Goal: Task Accomplishment & Management: Use online tool/utility

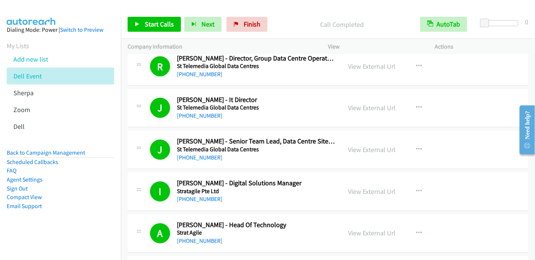
scroll to position [5934, 0]
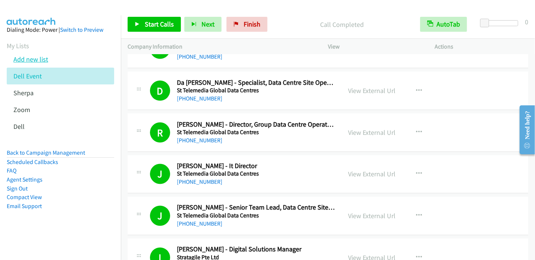
click at [39, 59] on link "Add new list" at bounding box center [30, 59] width 35 height 9
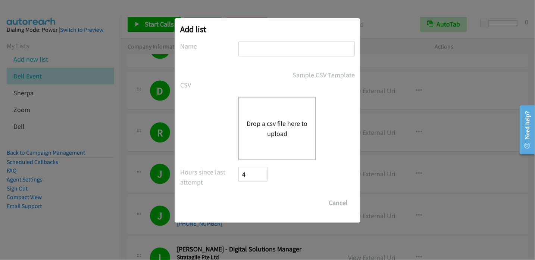
click at [265, 49] on input "text" at bounding box center [296, 48] width 116 height 15
type input "Sherpa"
click at [262, 125] on button "Drop a csv file here to upload" at bounding box center [277, 128] width 61 height 20
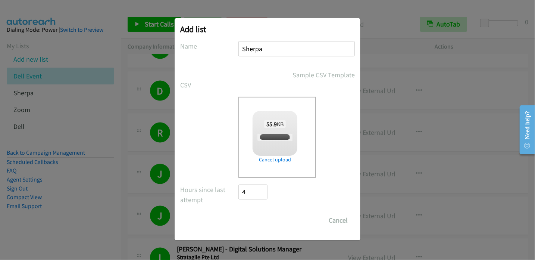
checkbox input "true"
click at [255, 217] on input "Save List" at bounding box center [257, 220] width 39 height 15
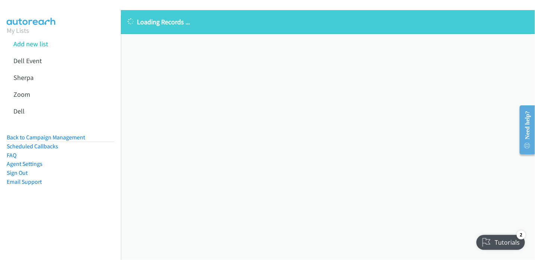
click at [492, 157] on div "Loading Records ... Sorry, something went wrong please try again." at bounding box center [328, 135] width 414 height 250
click at [470, 150] on div "Loading Records ... Sorry, something went wrong please try again." at bounding box center [328, 135] width 414 height 250
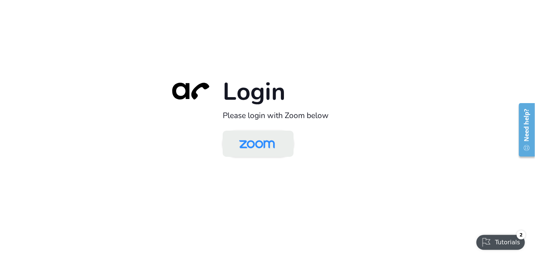
click at [265, 148] on img at bounding box center [257, 144] width 52 height 24
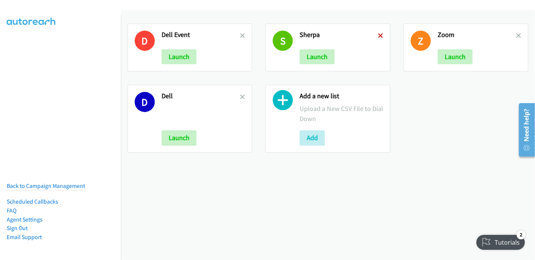
click at [378, 35] on icon at bounding box center [380, 36] width 5 height 5
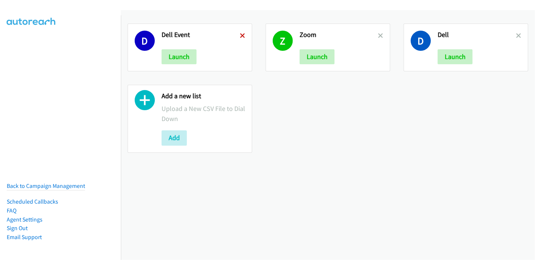
click at [242, 35] on icon at bounding box center [242, 36] width 5 height 5
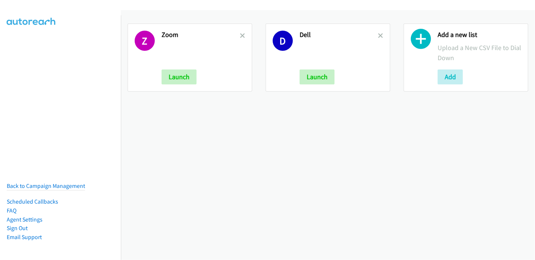
click at [242, 35] on icon at bounding box center [242, 36] width 5 height 5
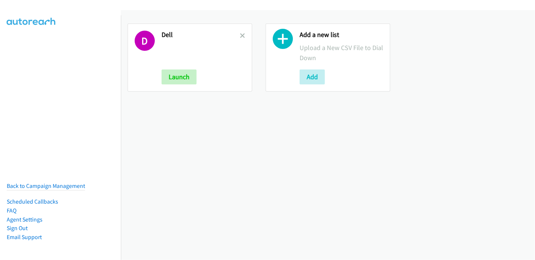
click at [243, 35] on icon at bounding box center [242, 36] width 5 height 5
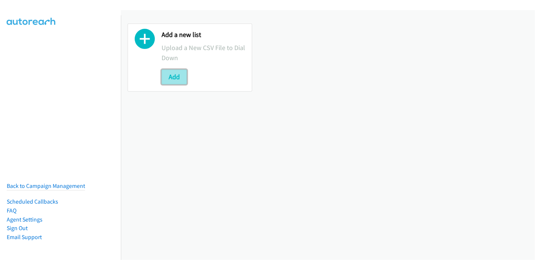
click at [171, 78] on button "Add" at bounding box center [174, 76] width 25 height 15
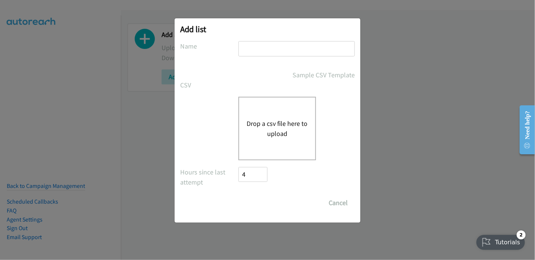
click at [275, 49] on input "text" at bounding box center [296, 48] width 116 height 15
type input "S"
click at [263, 124] on button "Drop a csv file here to upload" at bounding box center [277, 128] width 61 height 20
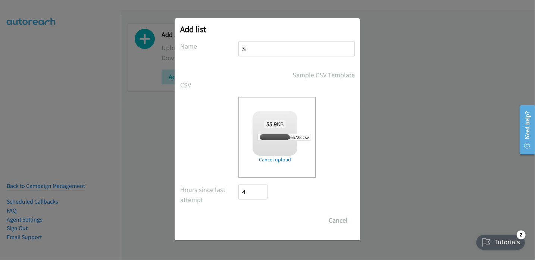
checkbox input "true"
click at [260, 218] on input "Save List" at bounding box center [257, 220] width 39 height 15
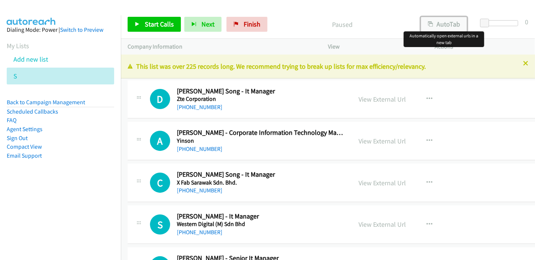
click at [443, 24] on button "AutoTab" at bounding box center [444, 24] width 46 height 15
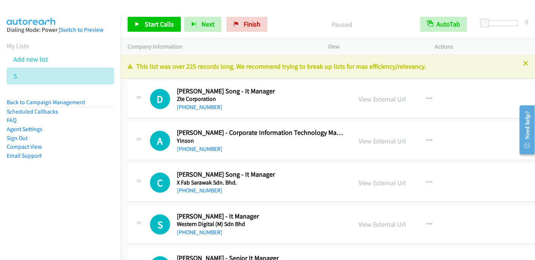
click at [51, 215] on nav "Dialing Mode: Power | Switch to Preview My Lists Add new list S Back to Campaig…" at bounding box center [60, 145] width 121 height 260
click at [162, 28] on span "Start Calls" at bounding box center [159, 24] width 29 height 9
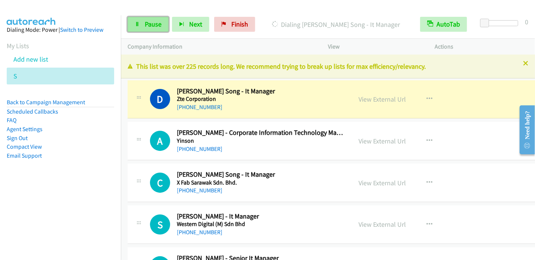
click at [151, 25] on span "Pause" at bounding box center [153, 24] width 17 height 9
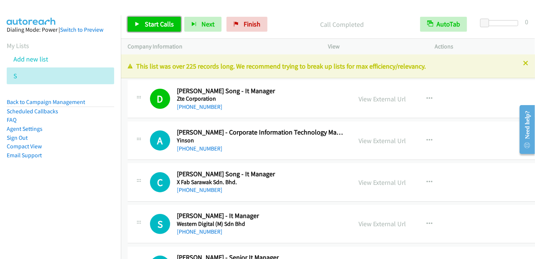
click at [156, 21] on span "Start Calls" at bounding box center [159, 24] width 29 height 9
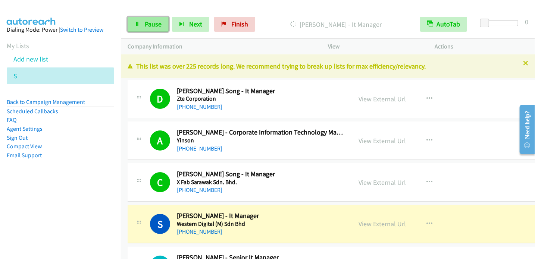
click at [143, 24] on link "Pause" at bounding box center [148, 24] width 41 height 15
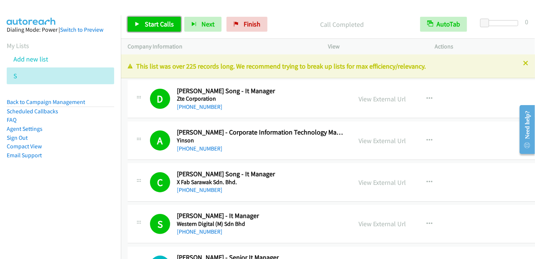
click at [173, 28] on link "Start Calls" at bounding box center [154, 24] width 53 height 15
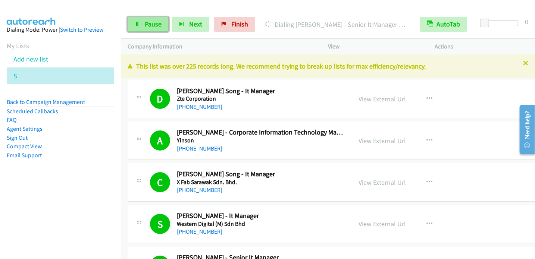
click at [154, 25] on span "Pause" at bounding box center [153, 24] width 17 height 9
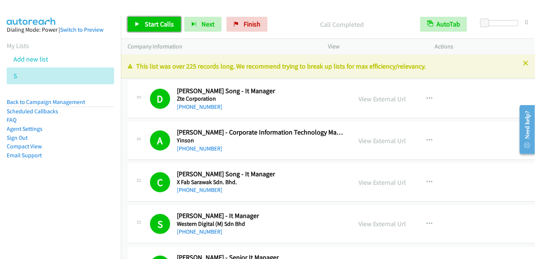
click at [146, 22] on span "Start Calls" at bounding box center [159, 24] width 29 height 9
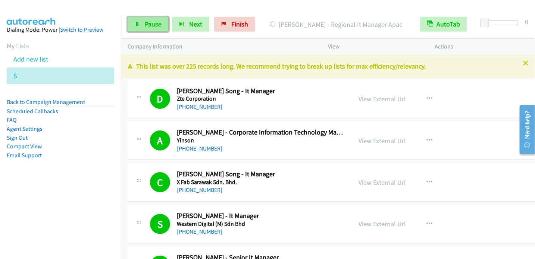
click at [159, 23] on span "Pause" at bounding box center [153, 24] width 17 height 9
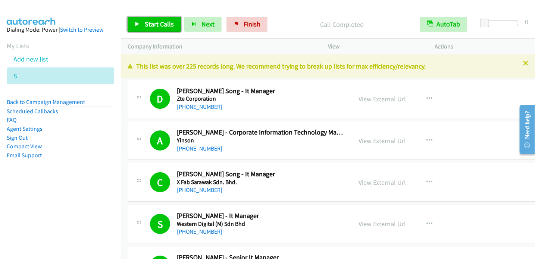
click at [155, 26] on span "Start Calls" at bounding box center [159, 24] width 29 height 9
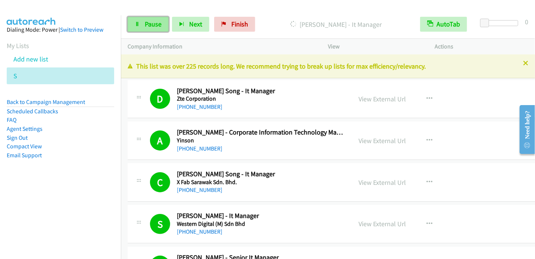
drag, startPoint x: 145, startPoint y: 26, endPoint x: 155, endPoint y: 21, distance: 11.5
click at [145, 26] on span "Pause" at bounding box center [153, 24] width 17 height 9
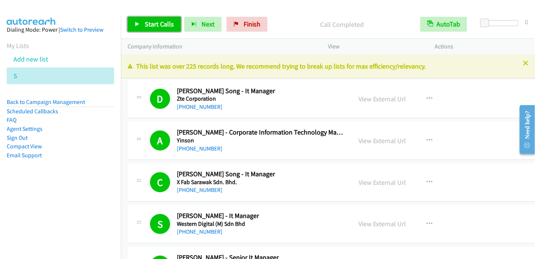
click at [163, 28] on link "Start Calls" at bounding box center [154, 24] width 53 height 15
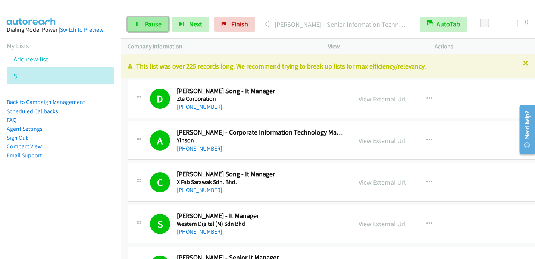
click at [149, 28] on link "Pause" at bounding box center [148, 24] width 41 height 15
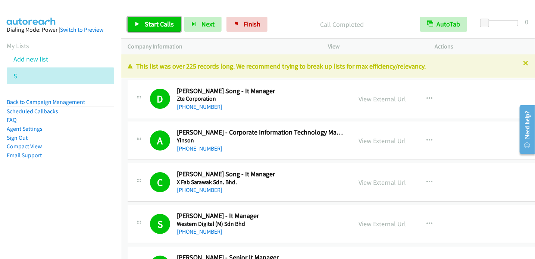
click at [136, 25] on icon at bounding box center [137, 24] width 5 height 5
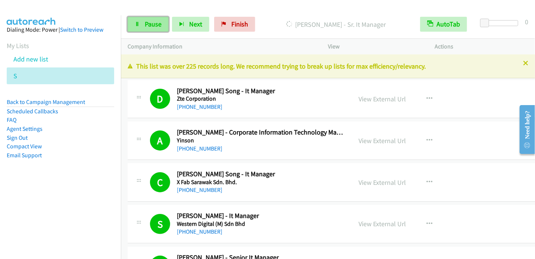
click at [148, 25] on span "Pause" at bounding box center [153, 24] width 17 height 9
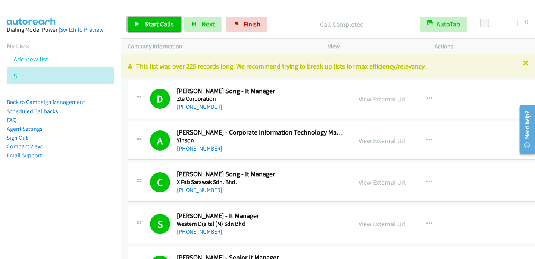
click at [139, 24] on icon at bounding box center [137, 24] width 5 height 5
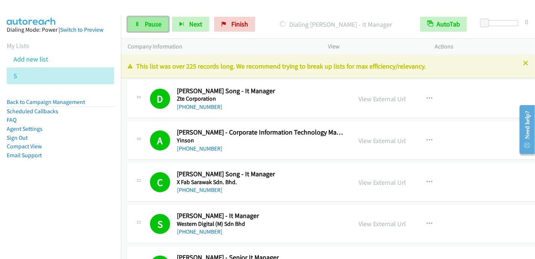
click at [149, 25] on span "Pause" at bounding box center [153, 24] width 17 height 9
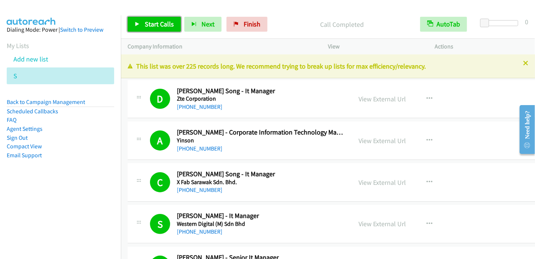
click at [149, 25] on span "Start Calls" at bounding box center [159, 24] width 29 height 9
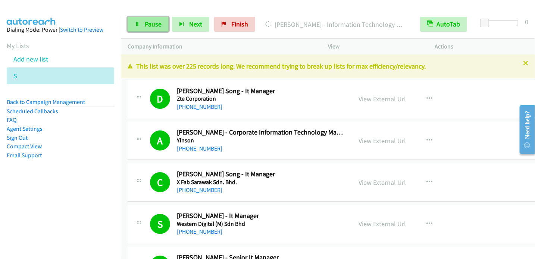
drag, startPoint x: 155, startPoint y: 24, endPoint x: 160, endPoint y: 21, distance: 6.0
click at [155, 24] on span "Pause" at bounding box center [153, 24] width 17 height 9
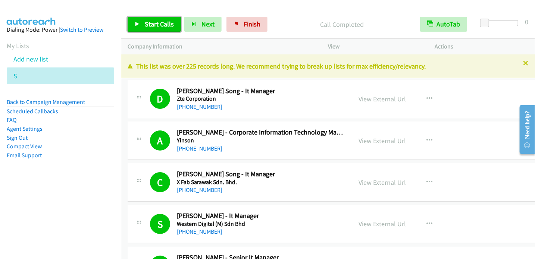
click at [166, 28] on link "Start Calls" at bounding box center [154, 24] width 53 height 15
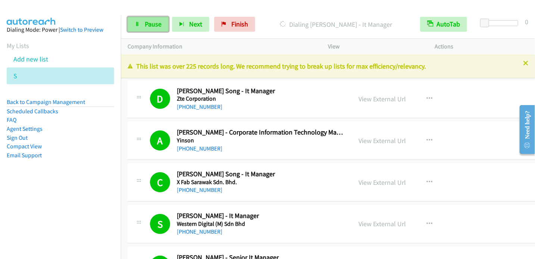
drag, startPoint x: 149, startPoint y: 26, endPoint x: 157, endPoint y: 21, distance: 10.2
click at [149, 26] on span "Pause" at bounding box center [153, 24] width 17 height 9
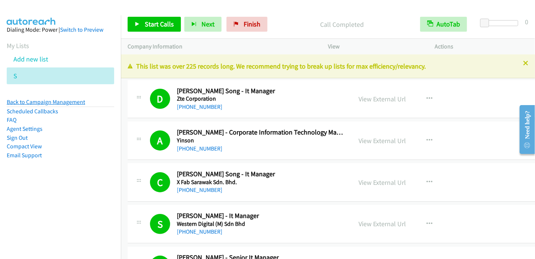
click at [66, 103] on link "Back to Campaign Management" at bounding box center [46, 102] width 78 height 7
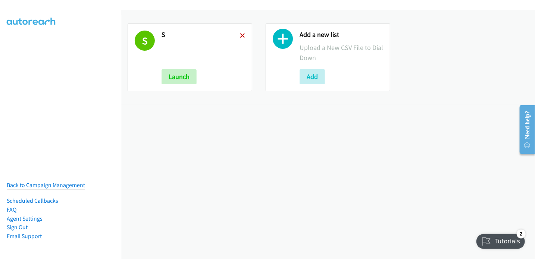
click at [241, 36] on icon at bounding box center [242, 36] width 5 height 5
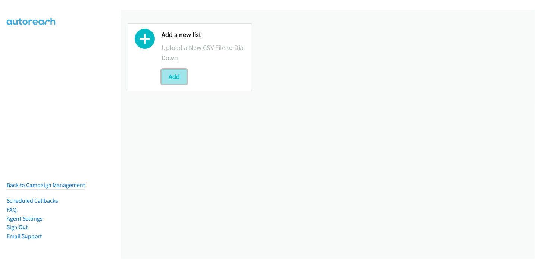
click at [177, 80] on button "Add" at bounding box center [174, 76] width 25 height 15
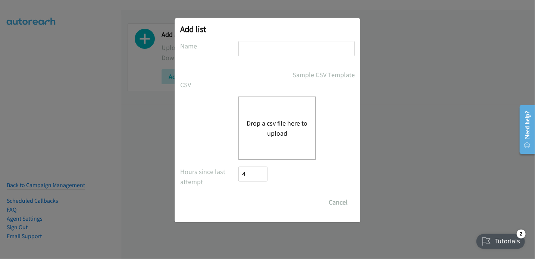
click at [271, 46] on input "text" at bounding box center [296, 48] width 116 height 15
type input "HR"
click at [268, 130] on button "Drop a csv file here to upload" at bounding box center [277, 128] width 61 height 20
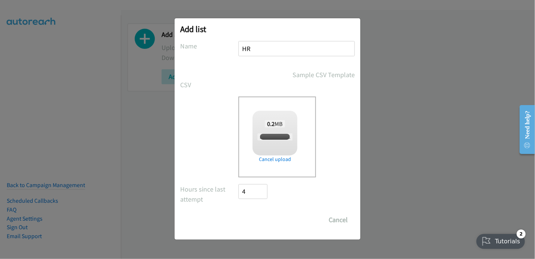
checkbox input "true"
click at [263, 224] on input "Save List" at bounding box center [257, 220] width 39 height 15
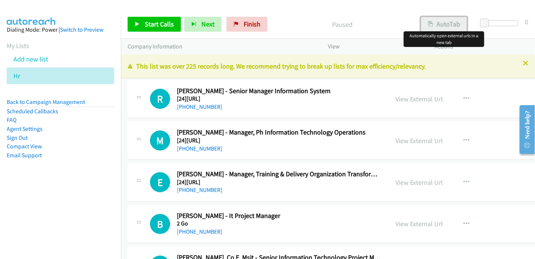
click at [447, 20] on button "AutoTab" at bounding box center [444, 24] width 46 height 15
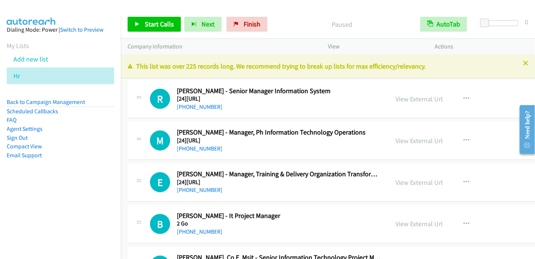
click at [91, 218] on nav "Dialing Mode: Power | Switch to Preview My Lists Add new list Hr Back to Campai…" at bounding box center [60, 144] width 121 height 259
click at [415, 97] on link "View External Url" at bounding box center [419, 99] width 47 height 9
click at [154, 23] on span "Start Calls" at bounding box center [159, 24] width 29 height 9
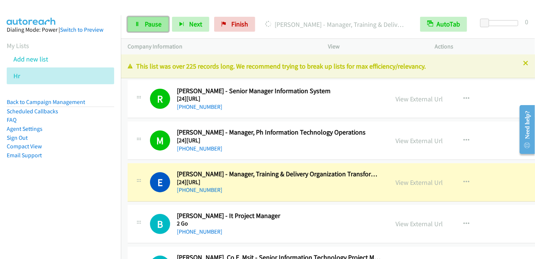
click at [150, 22] on span "Pause" at bounding box center [153, 24] width 17 height 9
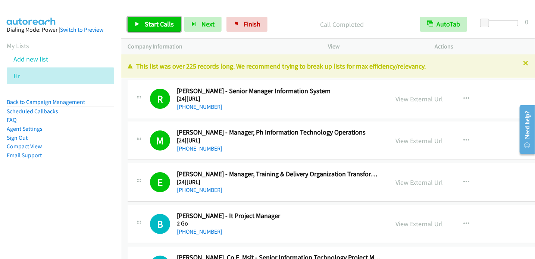
click at [161, 22] on span "Start Calls" at bounding box center [159, 24] width 29 height 9
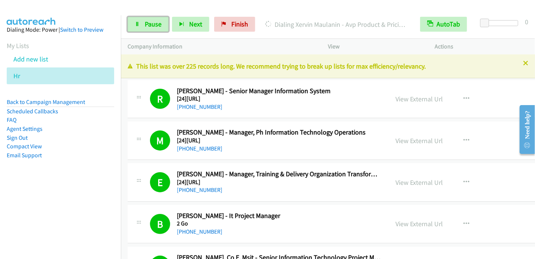
click at [158, 21] on span "Pause" at bounding box center [153, 24] width 17 height 9
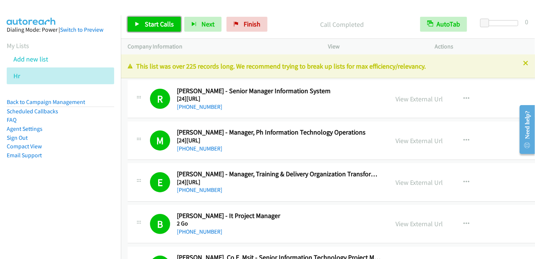
click at [159, 24] on span "Start Calls" at bounding box center [159, 24] width 29 height 9
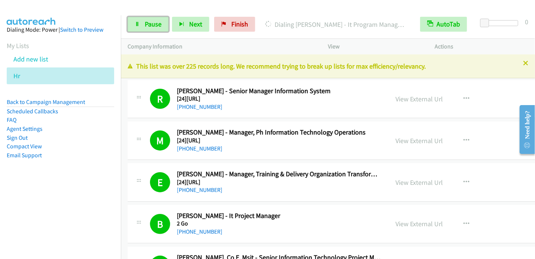
drag, startPoint x: 153, startPoint y: 21, endPoint x: 174, endPoint y: 2, distance: 28.8
click at [153, 21] on span "Pause" at bounding box center [153, 24] width 17 height 9
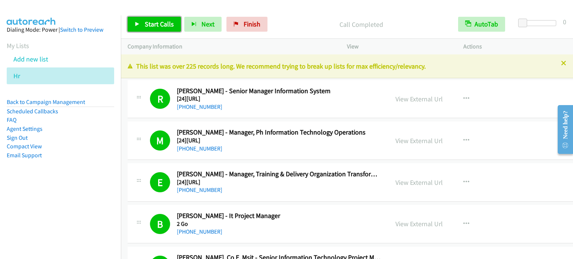
click at [168, 28] on span "Start Calls" at bounding box center [159, 24] width 29 height 9
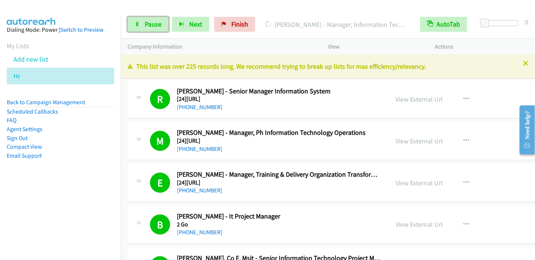
drag, startPoint x: 158, startPoint y: 26, endPoint x: 188, endPoint y: 0, distance: 39.9
click at [158, 26] on span "Pause" at bounding box center [153, 24] width 17 height 9
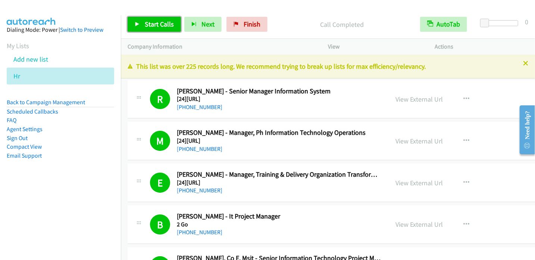
click at [165, 27] on span "Start Calls" at bounding box center [159, 24] width 29 height 9
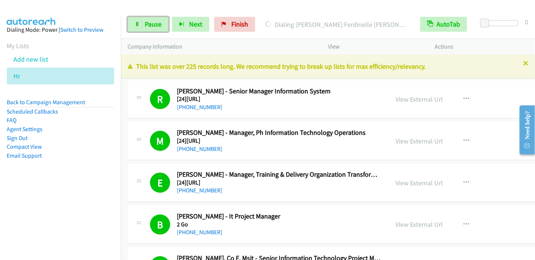
click at [150, 25] on span "Pause" at bounding box center [153, 24] width 17 height 9
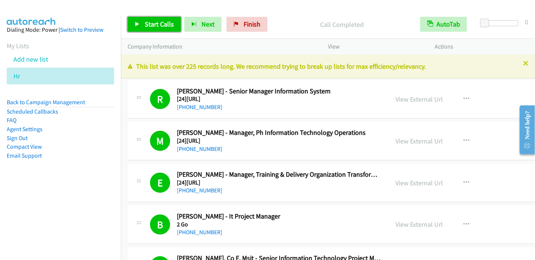
click at [158, 24] on span "Start Calls" at bounding box center [159, 24] width 29 height 9
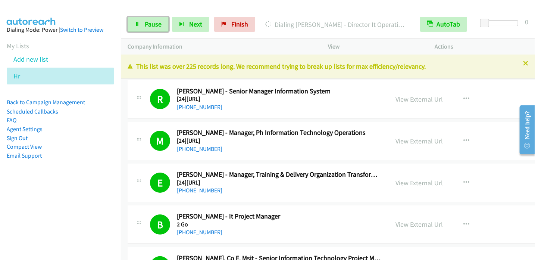
drag, startPoint x: 161, startPoint y: 26, endPoint x: 199, endPoint y: 3, distance: 43.9
click at [161, 26] on link "Pause" at bounding box center [148, 24] width 41 height 15
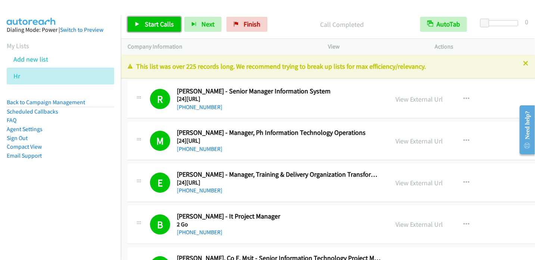
click at [160, 21] on span "Start Calls" at bounding box center [159, 24] width 29 height 9
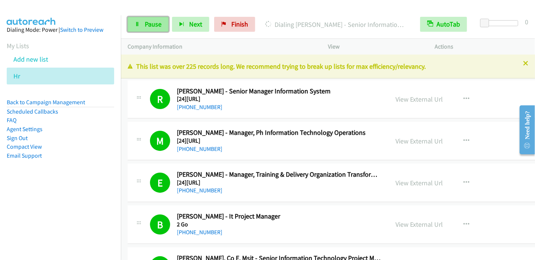
drag, startPoint x: 150, startPoint y: 22, endPoint x: 157, endPoint y: 16, distance: 8.8
click at [150, 22] on span "Pause" at bounding box center [153, 24] width 17 height 9
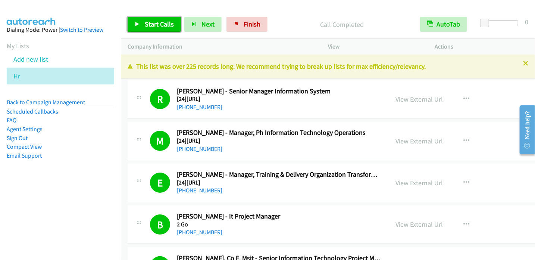
click at [151, 25] on span "Start Calls" at bounding box center [159, 24] width 29 height 9
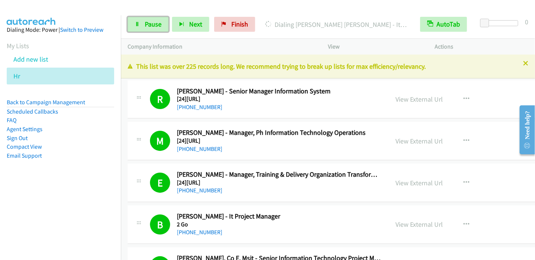
drag, startPoint x: 148, startPoint y: 22, endPoint x: 190, endPoint y: 0, distance: 47.2
click at [148, 22] on span "Pause" at bounding box center [153, 24] width 17 height 9
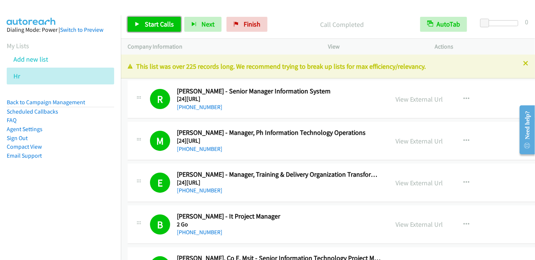
click at [152, 25] on span "Start Calls" at bounding box center [159, 24] width 29 height 9
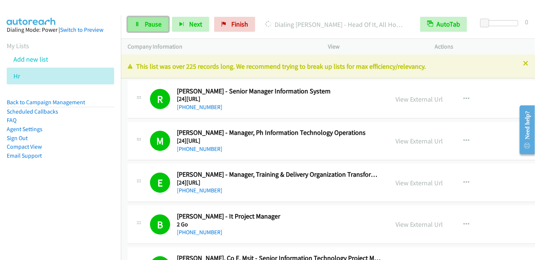
click at [133, 24] on link "Pause" at bounding box center [148, 24] width 41 height 15
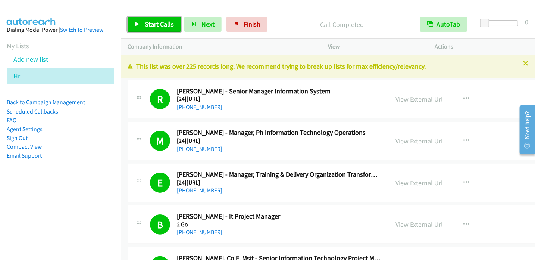
click at [147, 24] on span "Start Calls" at bounding box center [159, 24] width 29 height 9
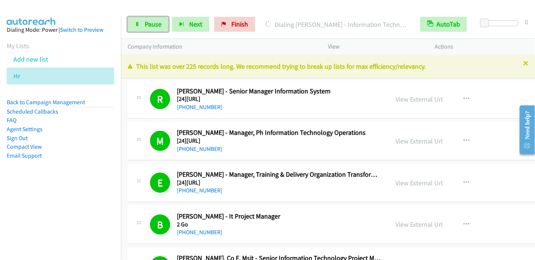
drag, startPoint x: 155, startPoint y: 22, endPoint x: 182, endPoint y: 1, distance: 34.6
click at [155, 22] on span "Pause" at bounding box center [153, 24] width 17 height 9
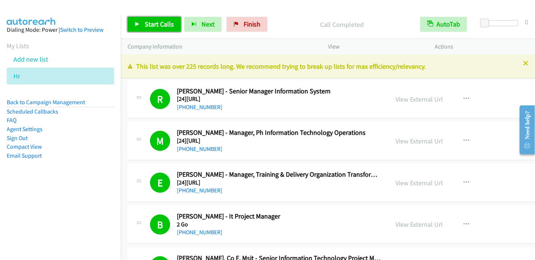
click at [150, 24] on span "Start Calls" at bounding box center [159, 24] width 29 height 9
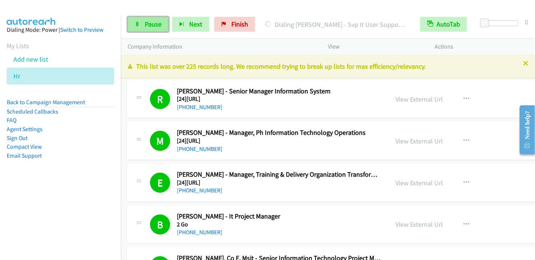
click at [145, 26] on span "Pause" at bounding box center [153, 24] width 17 height 9
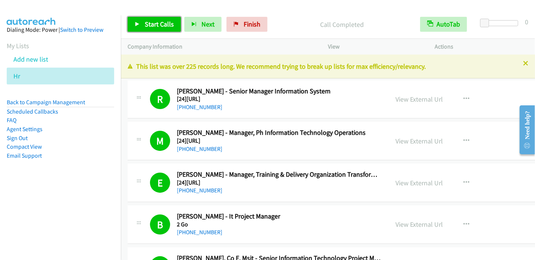
click at [155, 27] on span "Start Calls" at bounding box center [159, 24] width 29 height 9
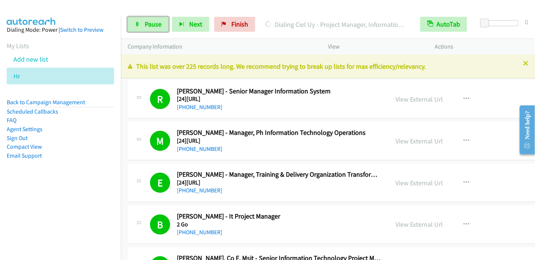
click at [149, 22] on span "Pause" at bounding box center [153, 24] width 17 height 9
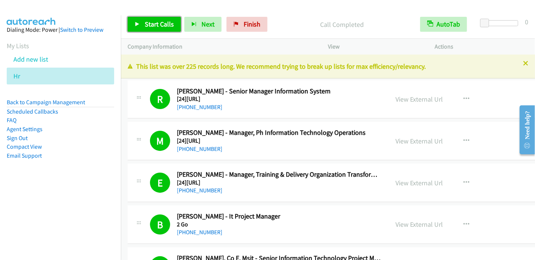
click at [153, 23] on span "Start Calls" at bounding box center [159, 24] width 29 height 9
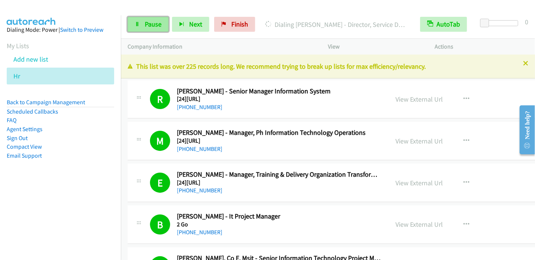
click at [155, 26] on span "Pause" at bounding box center [153, 24] width 17 height 9
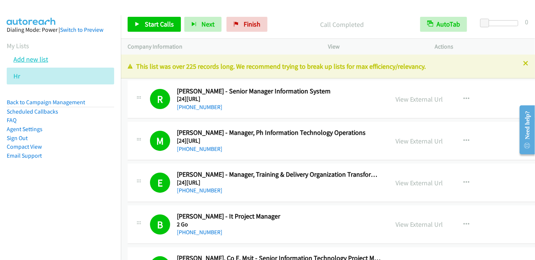
click at [37, 61] on link "Add new list" at bounding box center [30, 59] width 35 height 9
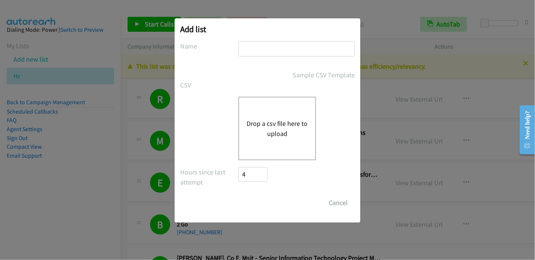
click at [271, 50] on input "text" at bounding box center [296, 48] width 116 height 15
type input "Cisco"
click at [238, 195] on input "Save List" at bounding box center [245, 198] width 14 height 7
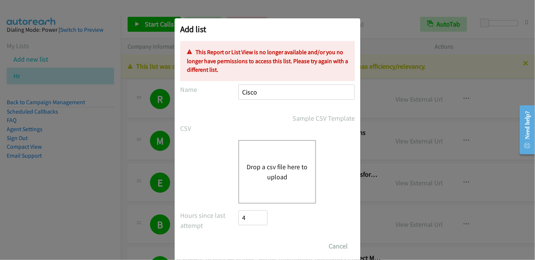
click at [276, 118] on div "Sample CSV Template" at bounding box center [296, 118] width 116 height 10
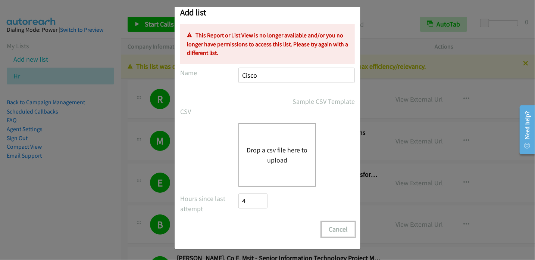
click at [337, 230] on button "Cancel" at bounding box center [338, 229] width 33 height 15
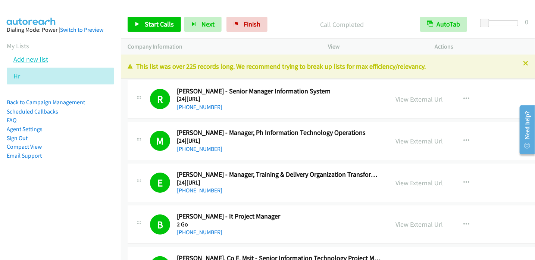
click at [37, 58] on link "Add new list" at bounding box center [30, 59] width 35 height 9
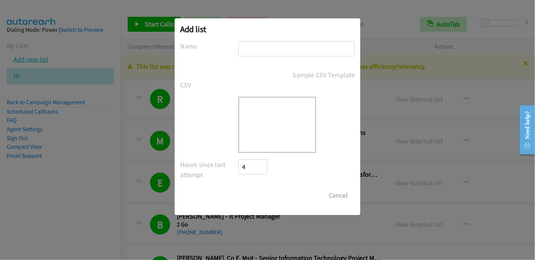
scroll to position [0, 0]
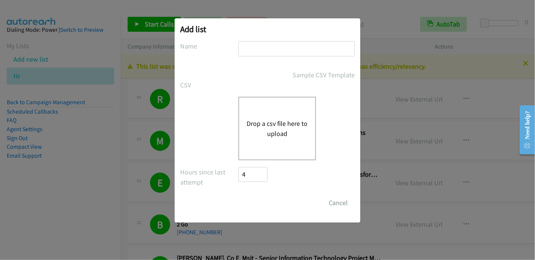
click at [258, 50] on input "text" at bounding box center [296, 48] width 116 height 15
type input "Cisco"
click at [274, 129] on button "Drop a csv file here to upload" at bounding box center [277, 128] width 61 height 20
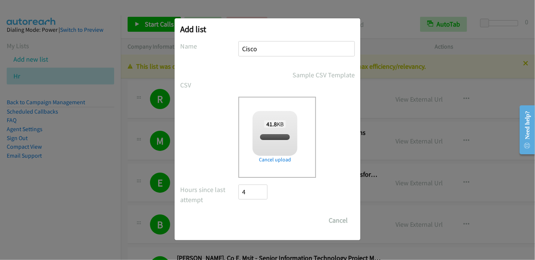
checkbox input "true"
click at [260, 218] on input "Save List" at bounding box center [257, 220] width 39 height 15
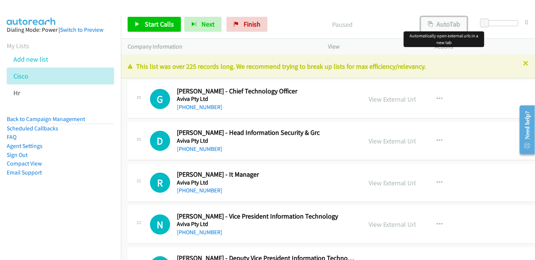
click at [438, 27] on button "AutoTab" at bounding box center [444, 24] width 46 height 15
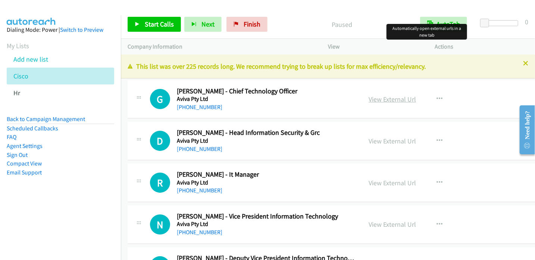
click at [387, 99] on link "View External Url" at bounding box center [392, 99] width 47 height 9
click at [160, 25] on span "Start Calls" at bounding box center [159, 24] width 29 height 9
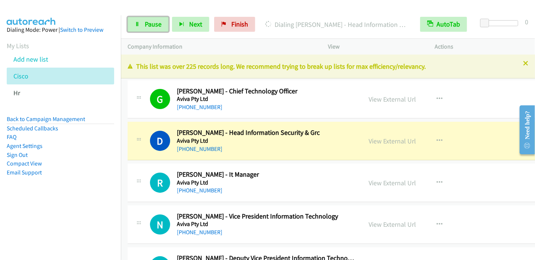
drag, startPoint x: 150, startPoint y: 26, endPoint x: 183, endPoint y: 0, distance: 41.9
click at [151, 26] on span "Pause" at bounding box center [153, 24] width 17 height 9
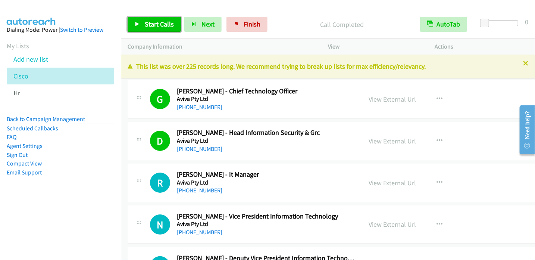
click at [143, 24] on link "Start Calls" at bounding box center [154, 24] width 53 height 15
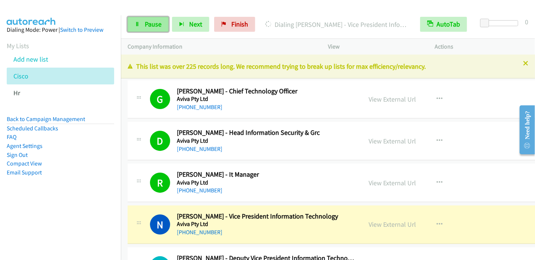
click at [153, 22] on span "Pause" at bounding box center [153, 24] width 17 height 9
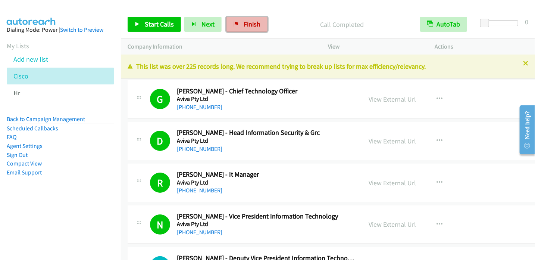
click at [244, 24] on span "Finish" at bounding box center [252, 24] width 17 height 9
